Goal: Task Accomplishment & Management: Complete application form

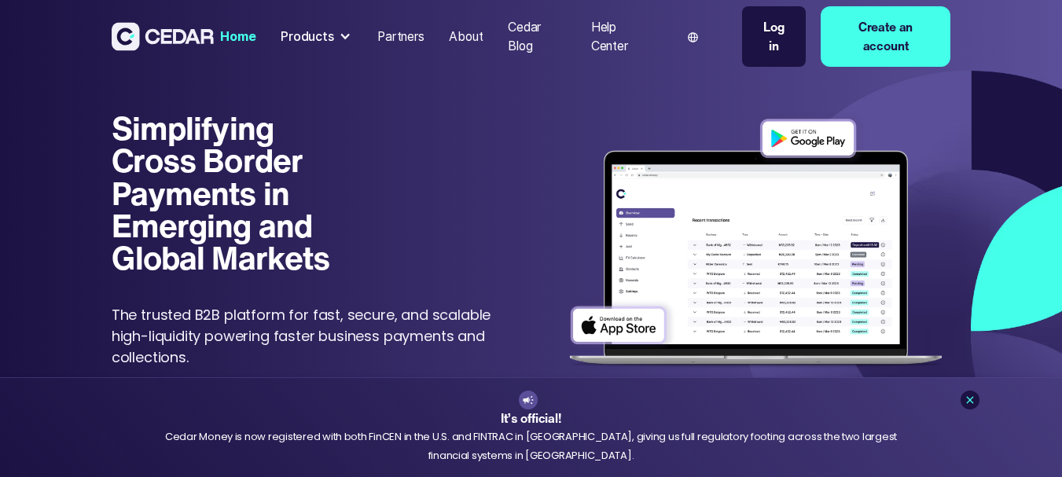
click at [915, 36] on link "Create an account" at bounding box center [885, 36] width 130 height 61
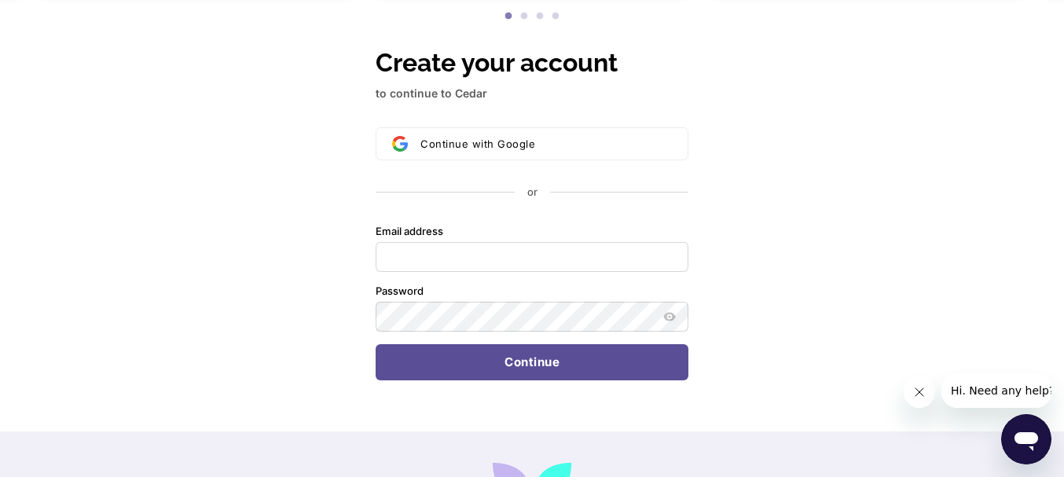
scroll to position [290, 0]
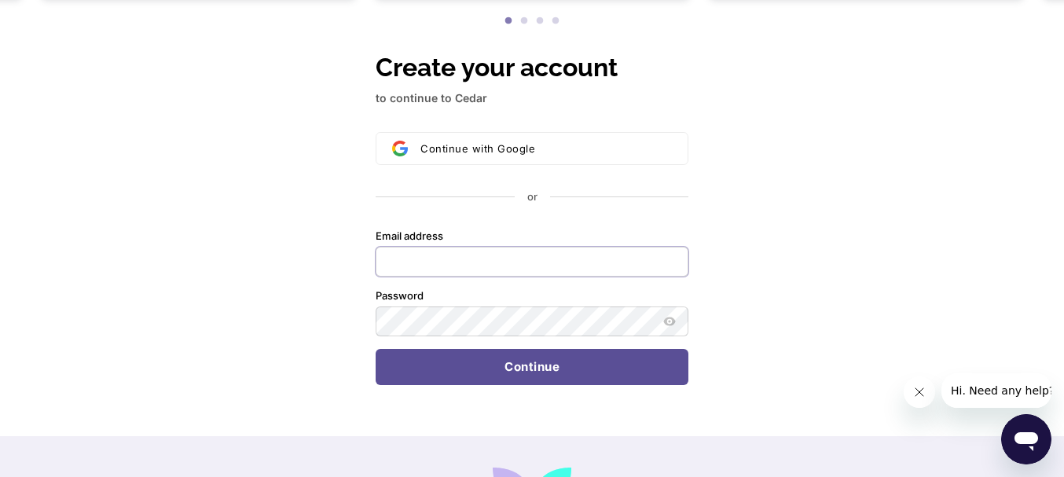
click at [530, 264] on input "Email address" at bounding box center [532, 262] width 313 height 30
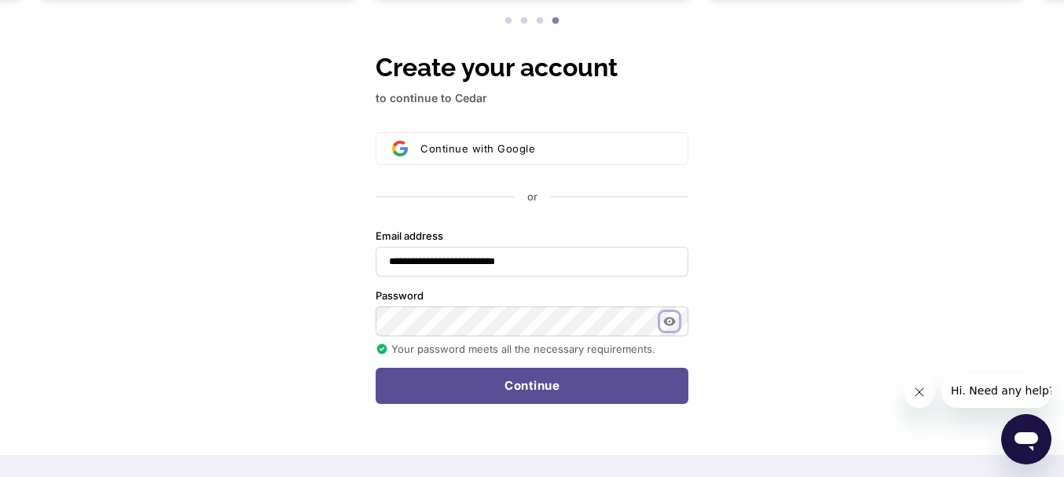
click at [672, 325] on icon "Show password" at bounding box center [669, 321] width 12 height 9
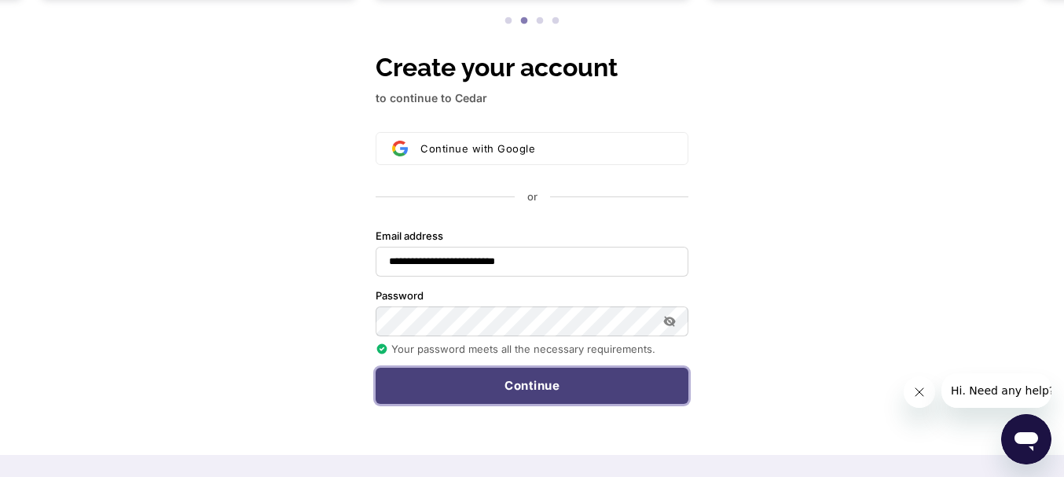
click at [625, 377] on button "Continue" at bounding box center [532, 386] width 313 height 36
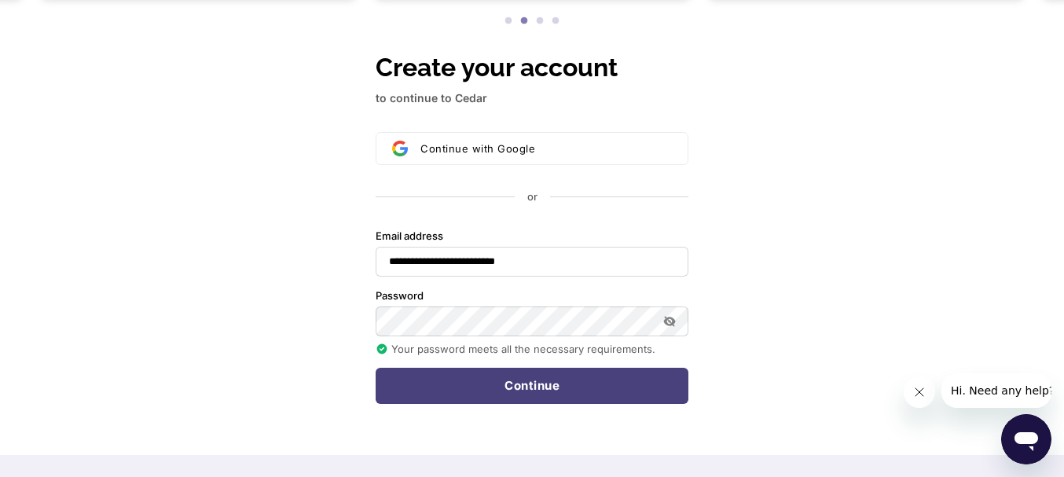
type input "**********"
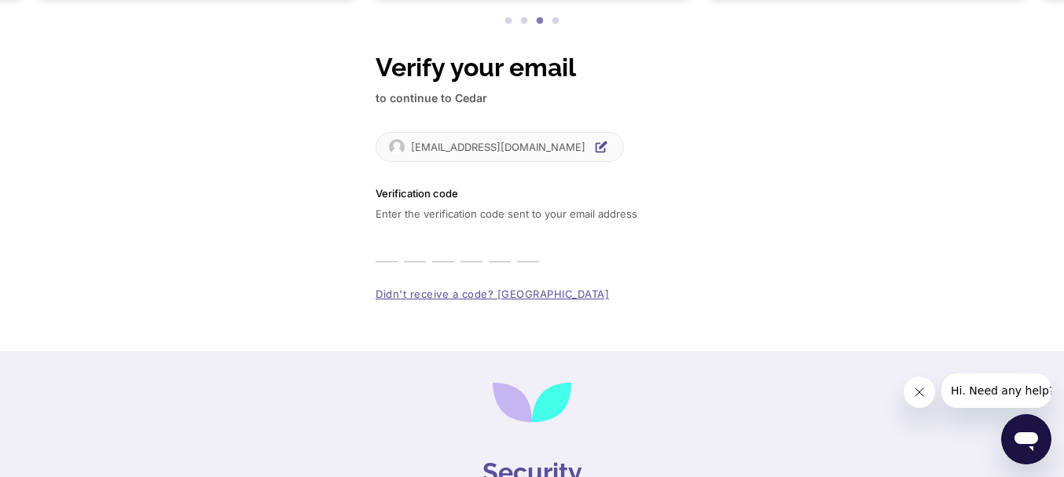
type input "*"
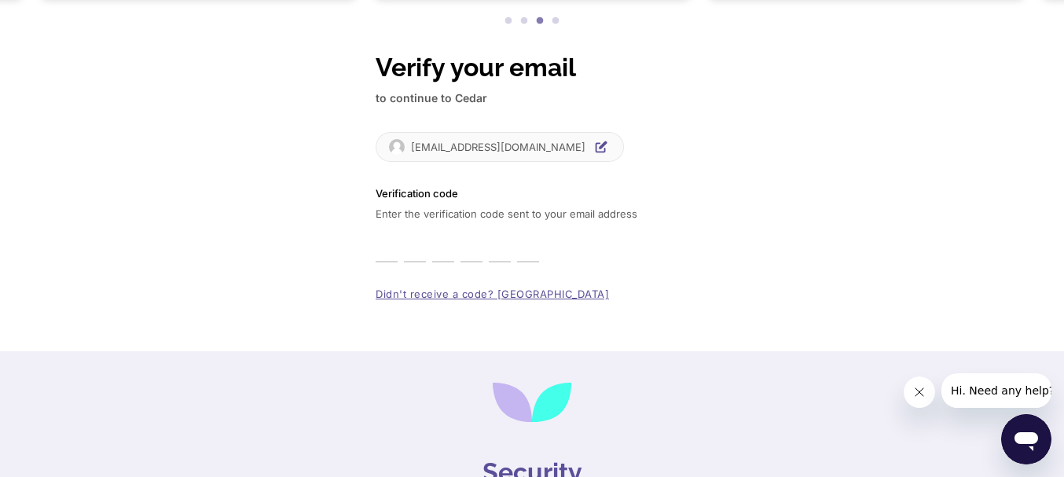
type input "*"
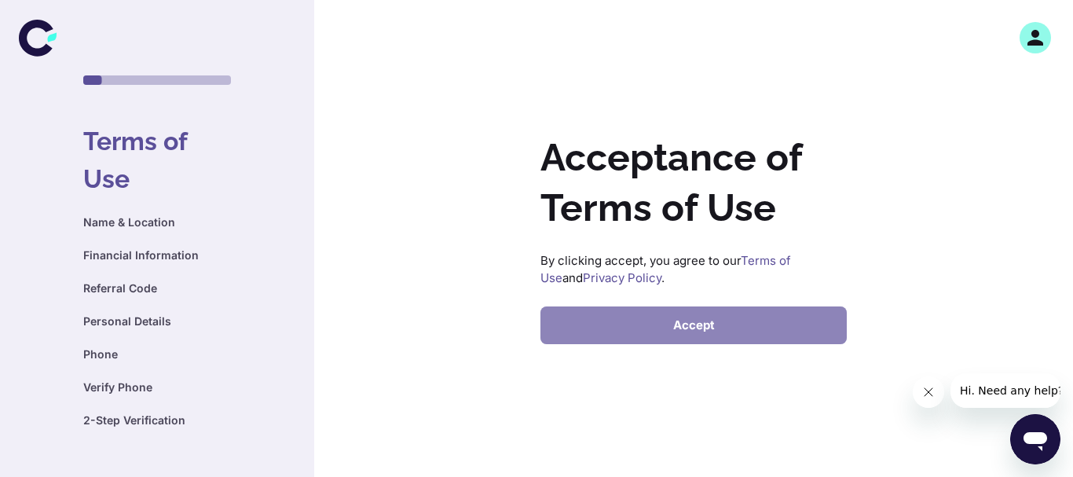
click at [725, 322] on button "Accept" at bounding box center [694, 325] width 306 height 38
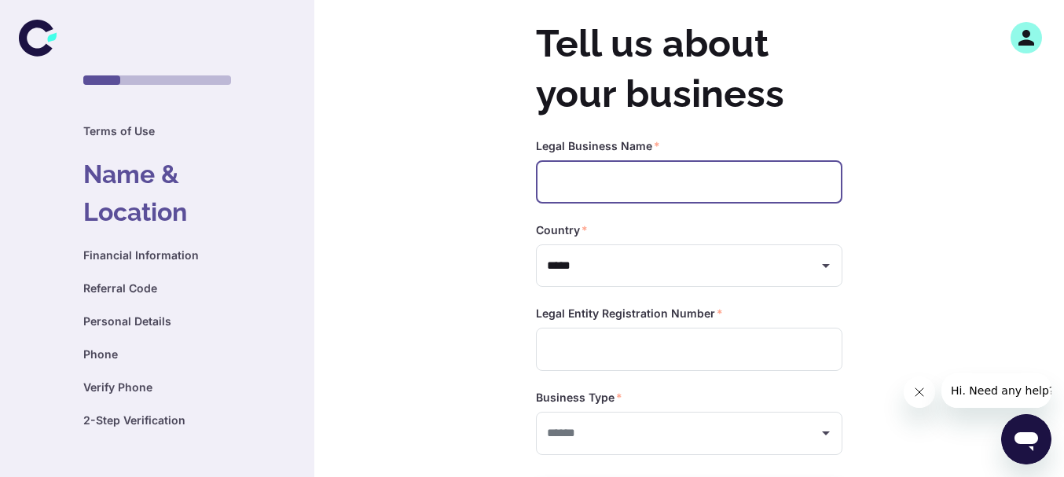
click at [568, 183] on input "text" at bounding box center [689, 181] width 306 height 43
